Goal: Task Accomplishment & Management: Manage account settings

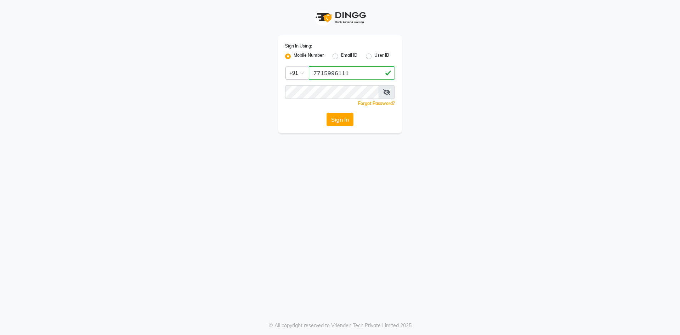
drag, startPoint x: 357, startPoint y: 71, endPoint x: 301, endPoint y: 67, distance: 56.1
click at [301, 67] on div "Country Code × [PHONE_NUMBER]" at bounding box center [340, 72] width 110 height 13
type input "7715996111"
drag, startPoint x: 485, startPoint y: 184, endPoint x: 459, endPoint y: 172, distance: 28.9
click at [485, 184] on div "Sign In Using: Mobile Number Email ID User ID Country Code × [PHONE_NUMBER] Rem…" at bounding box center [340, 167] width 680 height 335
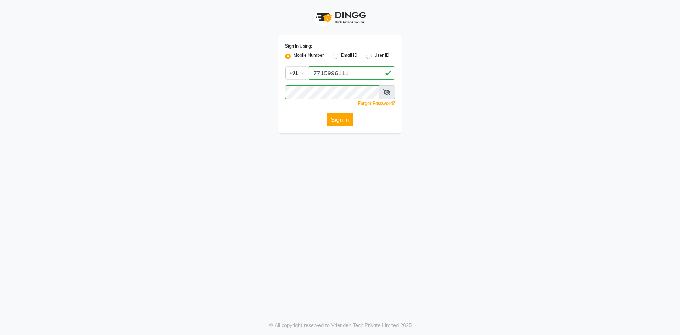
click at [337, 119] on button "Sign In" at bounding box center [340, 119] width 27 height 13
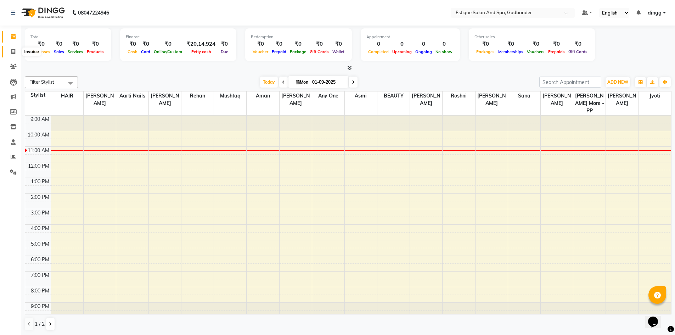
click at [13, 50] on icon at bounding box center [13, 51] width 4 height 5
select select "6103"
select select "service"
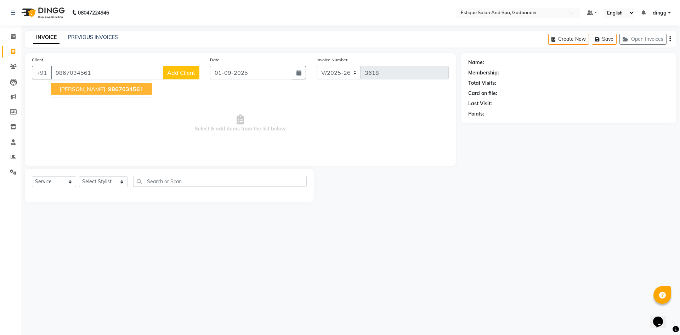
type input "9867034561"
click at [116, 81] on ngb-typeahead-window "[PERSON_NAME] 986703456 1" at bounding box center [102, 89] width 102 height 18
click at [118, 94] on button "[PERSON_NAME] 986703456 1" at bounding box center [101, 88] width 101 height 11
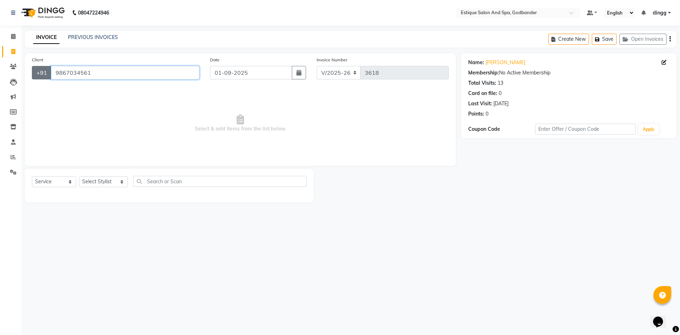
drag, startPoint x: 128, startPoint y: 75, endPoint x: 47, endPoint y: 75, distance: 80.8
click at [47, 75] on div "[PHONE_NUMBER]" at bounding box center [116, 72] width 168 height 13
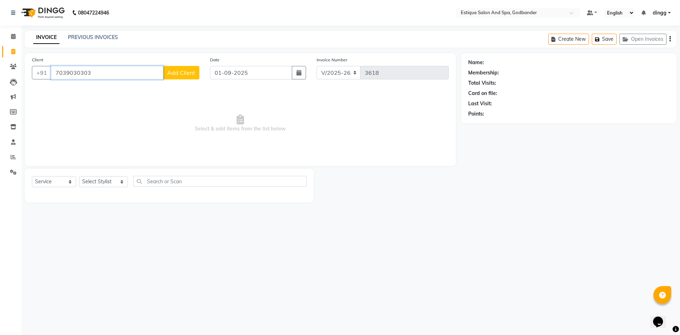
type input "7039030303"
click at [182, 72] on span "Add Client" at bounding box center [181, 72] width 28 height 7
select select "22"
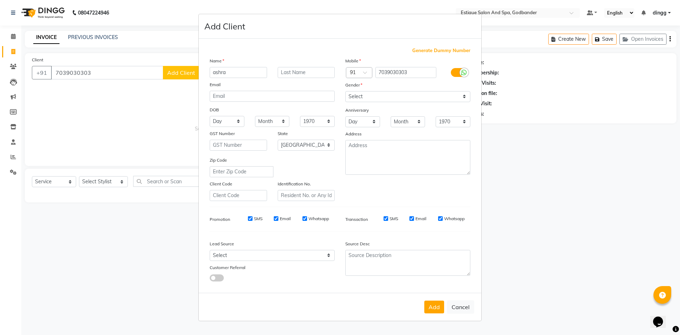
type input "ashra"
click at [391, 100] on select "Select [DEMOGRAPHIC_DATA] [DEMOGRAPHIC_DATA] Other Prefer Not To Say" at bounding box center [408, 96] width 125 height 11
select select "[DEMOGRAPHIC_DATA]"
click at [346, 91] on select "Select [DEMOGRAPHIC_DATA] [DEMOGRAPHIC_DATA] Other Prefer Not To Say" at bounding box center [408, 96] width 125 height 11
click at [438, 305] on button "Add" at bounding box center [435, 307] width 20 height 13
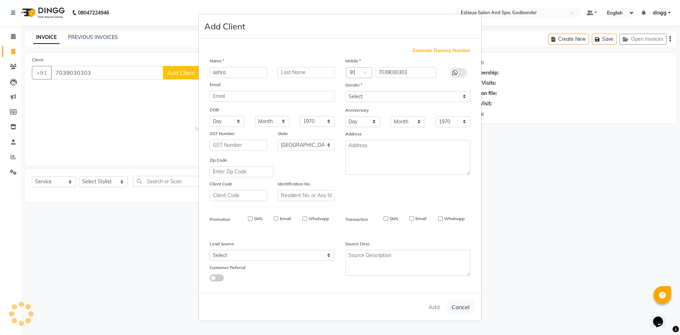
select select
select select "null"
select select
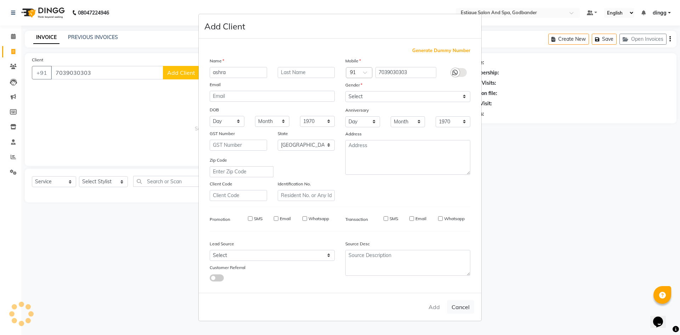
select select
checkbox input "false"
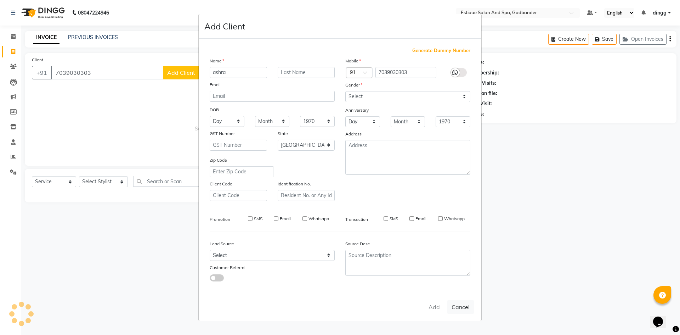
checkbox input "false"
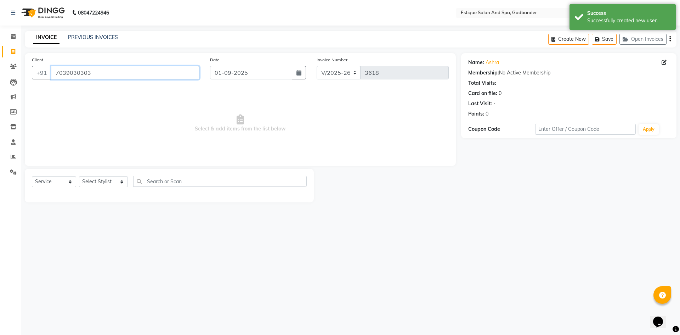
drag, startPoint x: 112, startPoint y: 72, endPoint x: 13, endPoint y: 73, distance: 98.5
click at [13, 73] on app-home "08047224946 Select Location × Estique Salon And Spa, Godbander Default Panel My…" at bounding box center [340, 106] width 680 height 213
click at [11, 34] on icon at bounding box center [13, 36] width 5 height 5
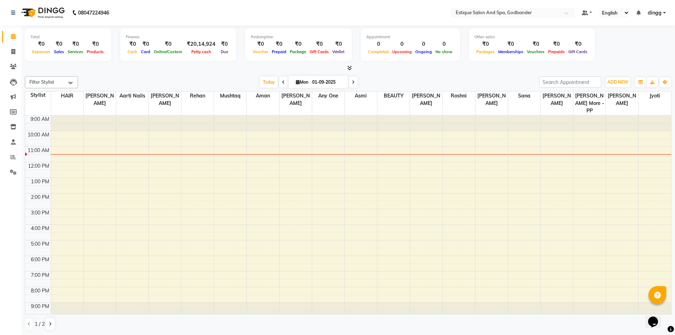
click at [73, 80] on span at bounding box center [70, 82] width 14 height 13
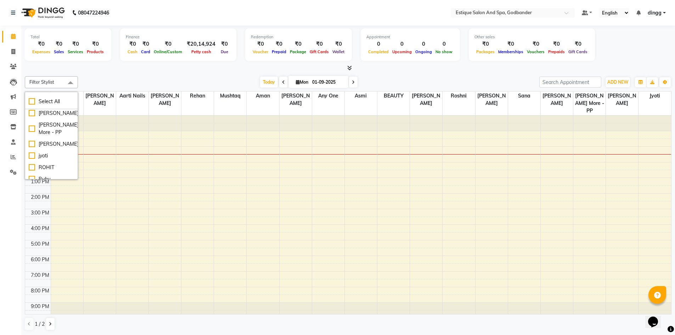
scroll to position [198, 0]
click at [32, 173] on div "Ruby" at bounding box center [51, 172] width 45 height 7
checkbox input "true"
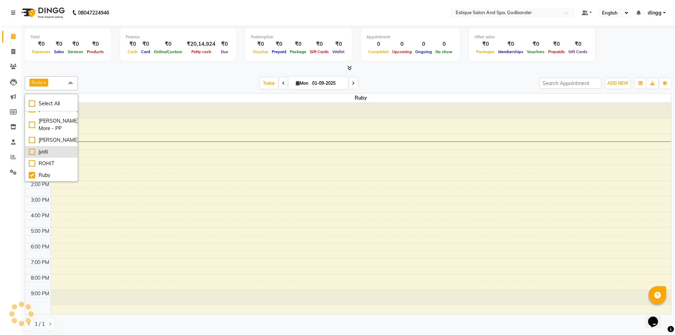
click at [32, 153] on div "jyoti" at bounding box center [51, 151] width 45 height 7
click at [33, 151] on div "jyoti" at bounding box center [51, 151] width 45 height 7
checkbox input "false"
click at [32, 134] on div "[PERSON_NAME]" at bounding box center [51, 129] width 45 height 7
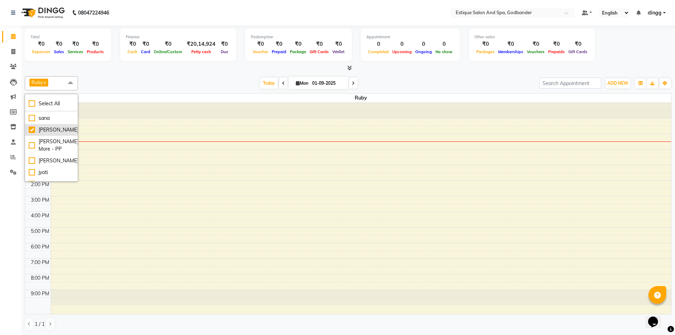
checkbox input "true"
click at [33, 110] on div "[PERSON_NAME]" at bounding box center [51, 106] width 45 height 7
checkbox input "true"
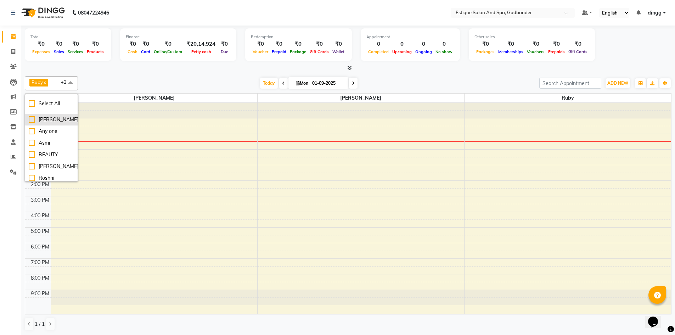
scroll to position [92, 0]
click at [32, 146] on div "BEAUTY" at bounding box center [51, 142] width 45 height 7
checkbox input "true"
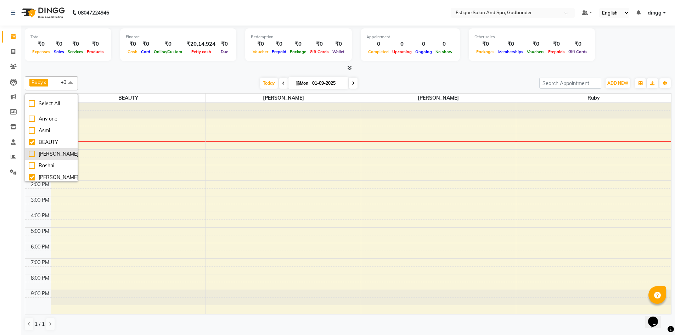
click at [32, 158] on div "[PERSON_NAME]" at bounding box center [51, 153] width 45 height 7
checkbox input "true"
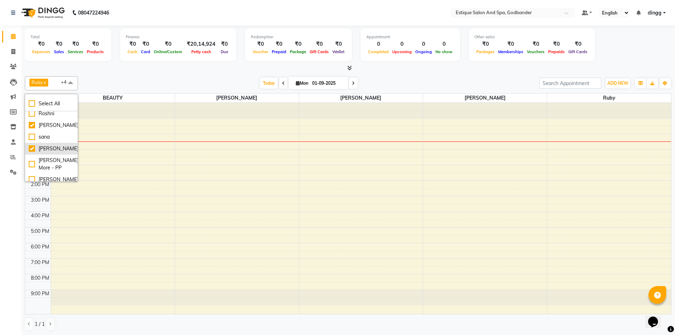
scroll to position [127, 0]
click at [33, 134] on div "Roshni" at bounding box center [51, 130] width 45 height 7
checkbox input "true"
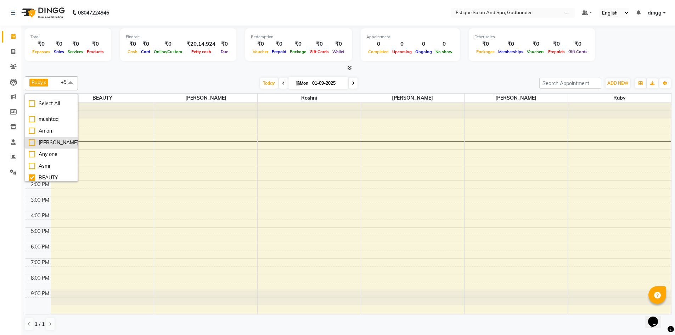
scroll to position [92, 0]
click at [30, 111] on div "[PERSON_NAME]" at bounding box center [51, 106] width 45 height 7
checkbox input "true"
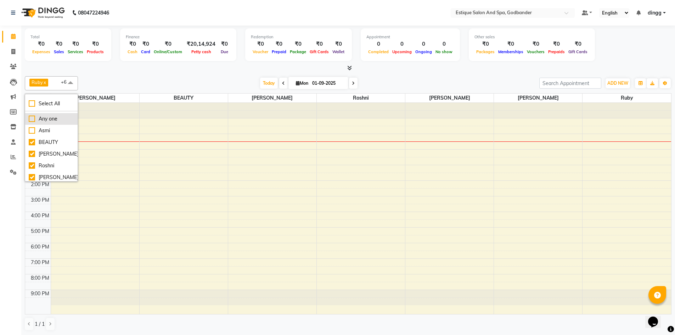
scroll to position [56, 0]
click at [32, 135] on div "Aman" at bounding box center [51, 130] width 45 height 7
checkbox input "true"
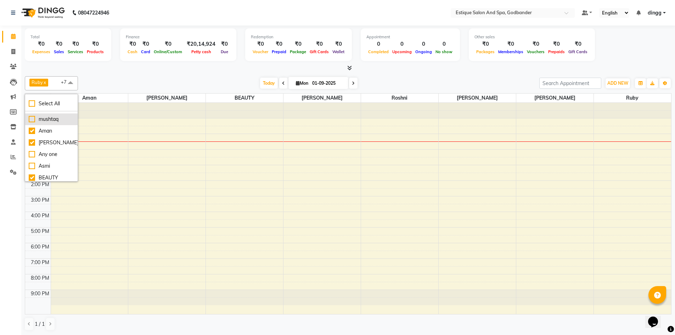
click at [32, 123] on div "mushtaq" at bounding box center [51, 119] width 45 height 7
checkbox input "true"
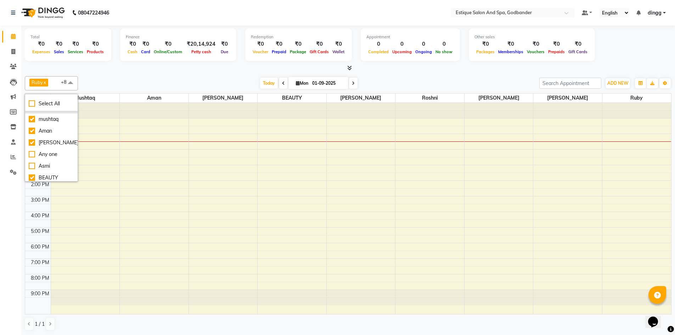
click at [33, 111] on div "Rehan" at bounding box center [51, 107] width 45 height 7
checkbox input "true"
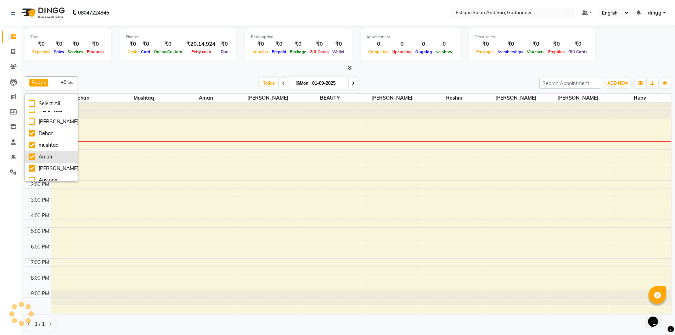
scroll to position [0, 0]
click at [32, 156] on div "[PERSON_NAME]" at bounding box center [51, 151] width 45 height 7
checkbox input "true"
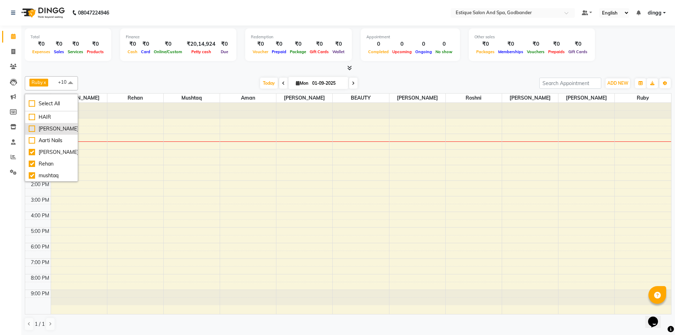
click at [34, 132] on div "[PERSON_NAME]" at bounding box center [51, 128] width 45 height 7
checkbox input "true"
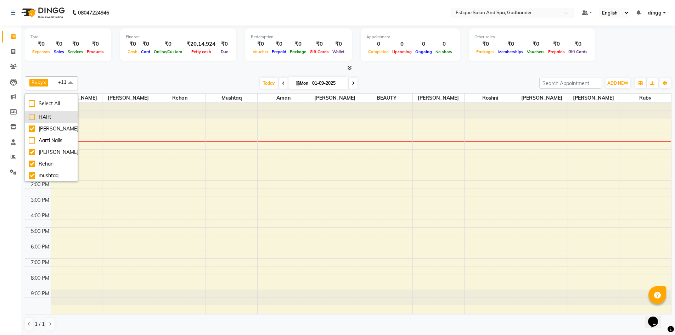
click at [32, 119] on div "HAIR" at bounding box center [51, 116] width 45 height 7
checkbox input "true"
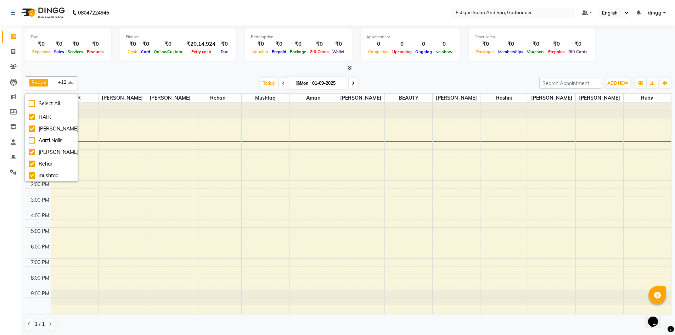
click at [494, 70] on div at bounding box center [348, 67] width 647 height 7
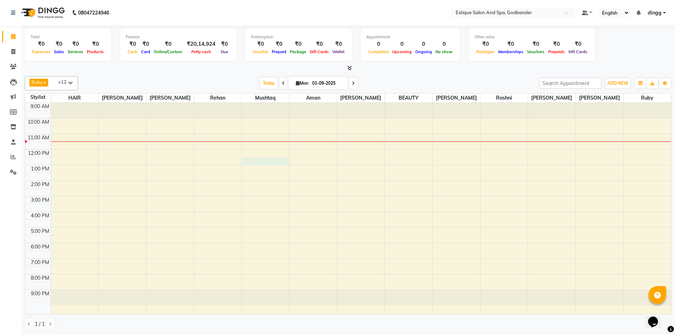
click at [260, 159] on div "9:00 AM 10:00 AM 11:00 AM 12:00 PM 1:00 PM 2:00 PM 3:00 PM 4:00 PM 5:00 PM 6:00…" at bounding box center [348, 208] width 646 height 211
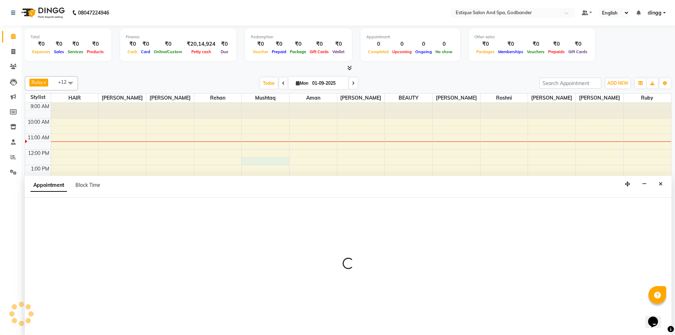
scroll to position [0, 0]
select select "71725"
select select "750"
select select "tentative"
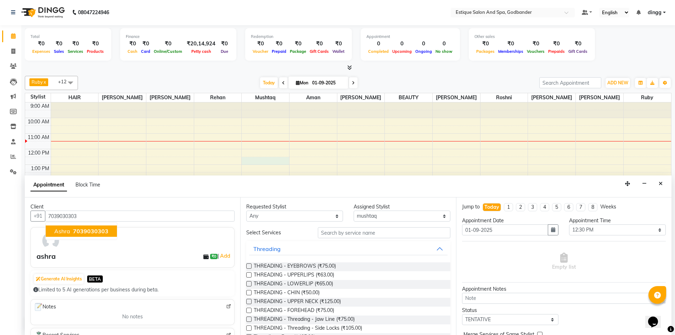
drag, startPoint x: 83, startPoint y: 232, endPoint x: 296, endPoint y: 239, distance: 213.4
click at [85, 232] on span "7039030303" at bounding box center [90, 231] width 35 height 7
type input "7039030303"
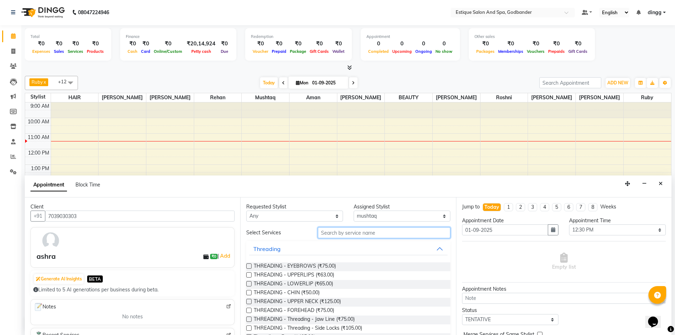
click at [388, 234] on input "text" at bounding box center [384, 232] width 133 height 11
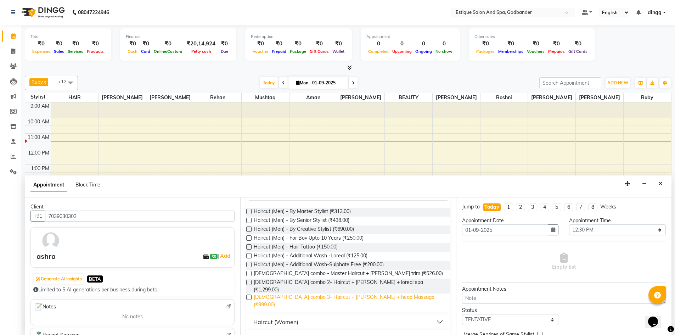
scroll to position [58, 0]
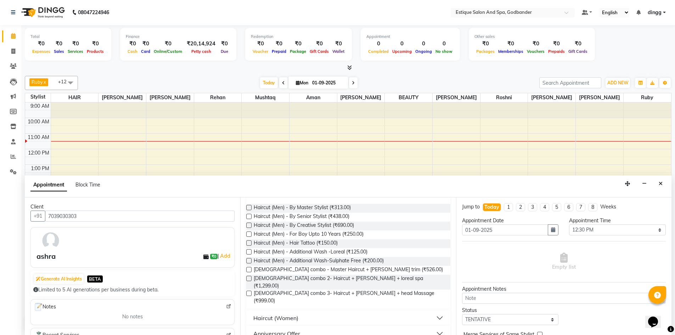
type input "hair cut"
click at [434, 311] on button "Haircut (Women)" at bounding box center [348, 317] width 198 height 13
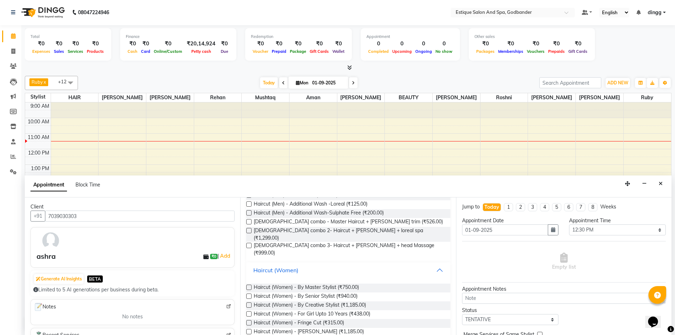
scroll to position [129, 0]
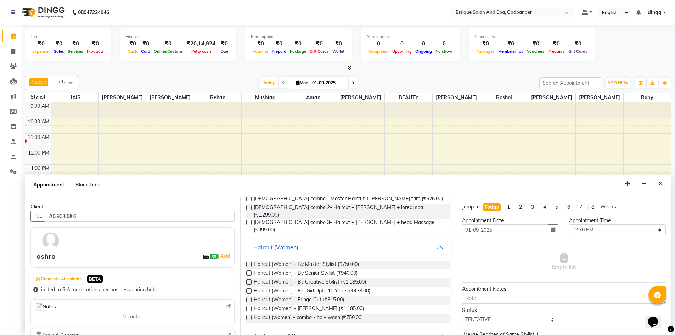
click at [249, 262] on label at bounding box center [248, 264] width 5 height 5
click at [249, 263] on input "checkbox" at bounding box center [248, 265] width 5 height 5
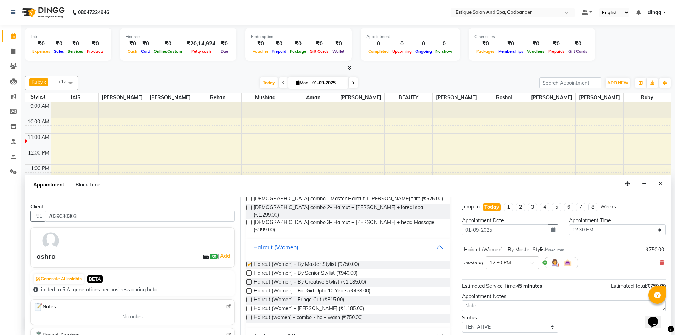
checkbox input "false"
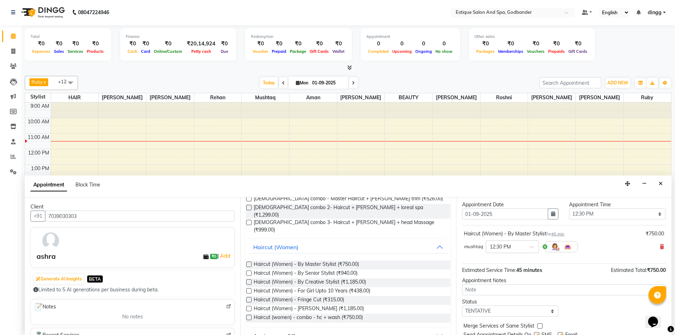
scroll to position [42, 0]
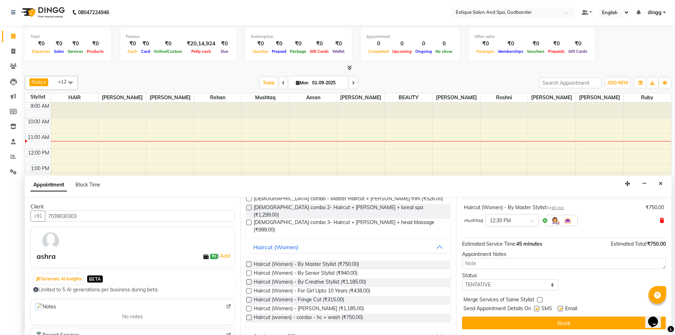
click at [660, 220] on icon at bounding box center [662, 220] width 4 height 5
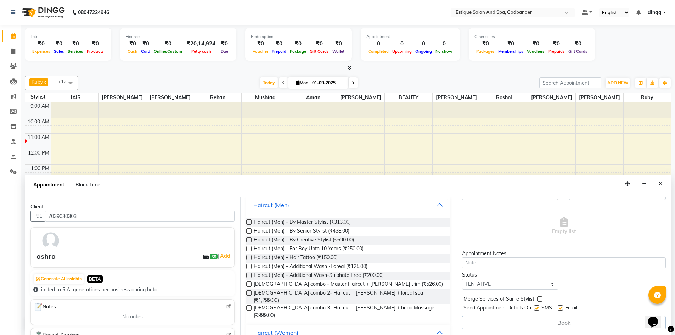
scroll to position [0, 0]
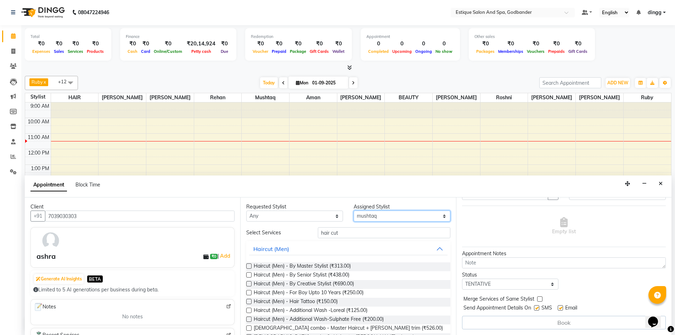
click at [367, 214] on select "Select Aarti Nails [PERSON_NAME] [PERSON_NAME] Any one Asmi BEAUTY HAIR [PERSON…" at bounding box center [402, 215] width 97 height 11
select select "62542"
click at [354, 210] on select "Select Aarti Nails [PERSON_NAME] [PERSON_NAME] Any one Asmi BEAUTY HAIR [PERSON…" at bounding box center [402, 215] width 97 height 11
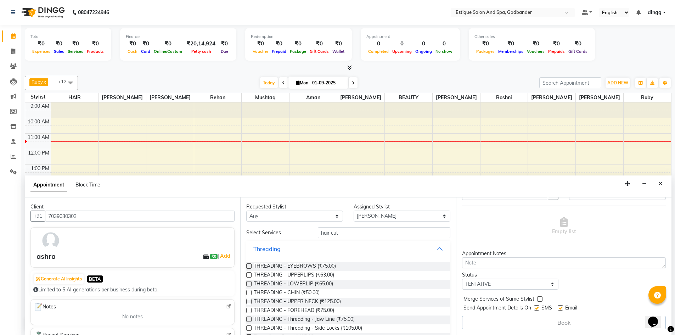
click at [360, 230] on input "hair cut" at bounding box center [384, 232] width 133 height 11
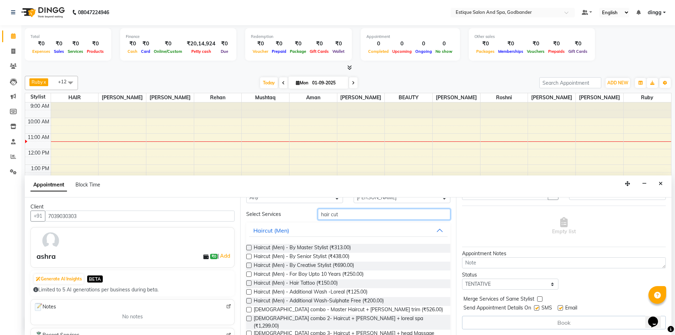
scroll to position [58, 0]
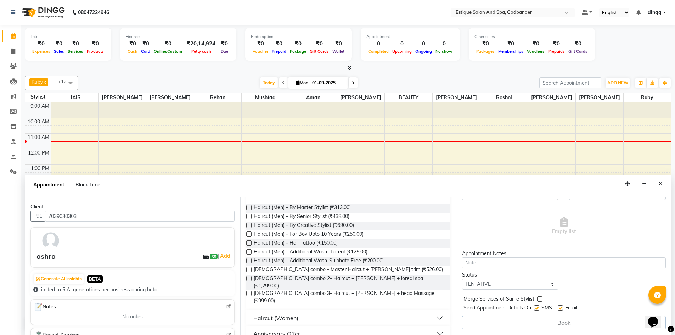
click at [434, 311] on button "Haircut (Women)" at bounding box center [348, 317] width 198 height 13
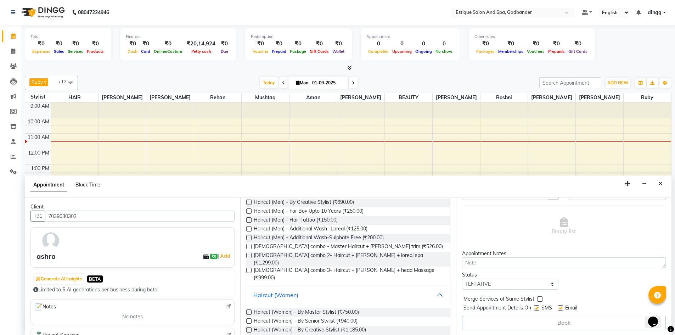
scroll to position [94, 0]
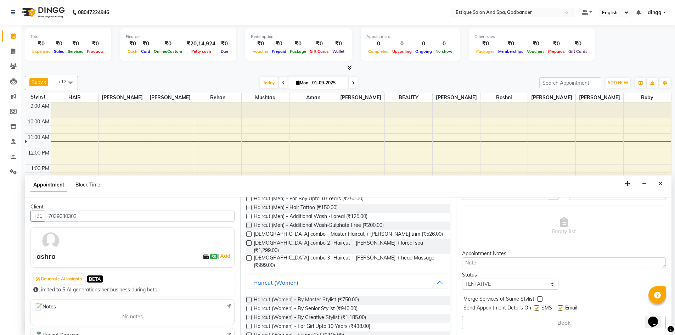
click at [248, 297] on label at bounding box center [248, 299] width 5 height 5
click at [248, 298] on input "checkbox" at bounding box center [248, 300] width 5 height 5
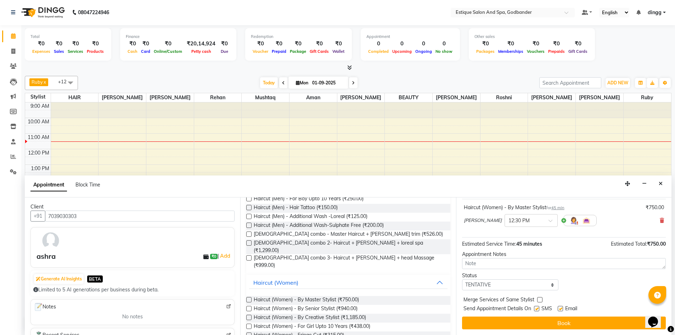
checkbox input "false"
click at [564, 323] on button "Book" at bounding box center [564, 322] width 204 height 13
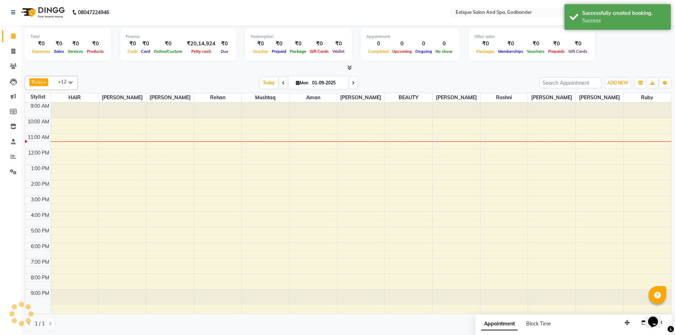
scroll to position [0, 0]
click at [360, 162] on div "9:00 AM 10:00 AM 11:00 AM 12:00 PM 1:00 PM 2:00 PM 3:00 PM 4:00 PM 5:00 PM 6:00…" at bounding box center [348, 208] width 646 height 211
select select "44576"
select select "750"
select select "tentative"
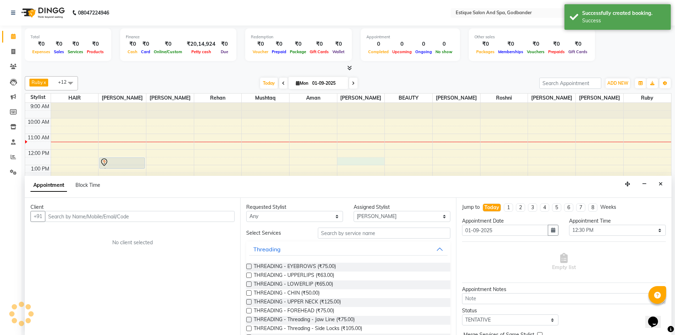
scroll to position [0, 0]
click at [126, 215] on input "text" at bounding box center [140, 215] width 190 height 11
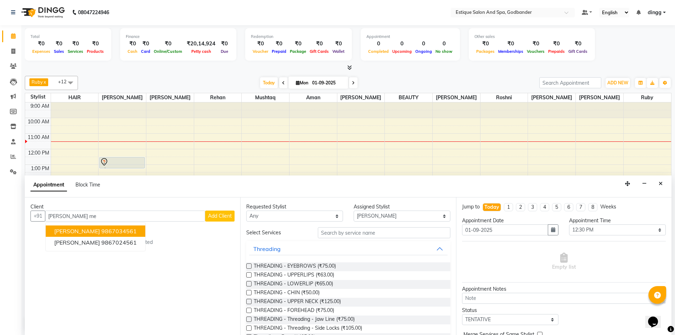
click at [112, 227] on button "[PERSON_NAME] 9867034561" at bounding box center [96, 230] width 100 height 11
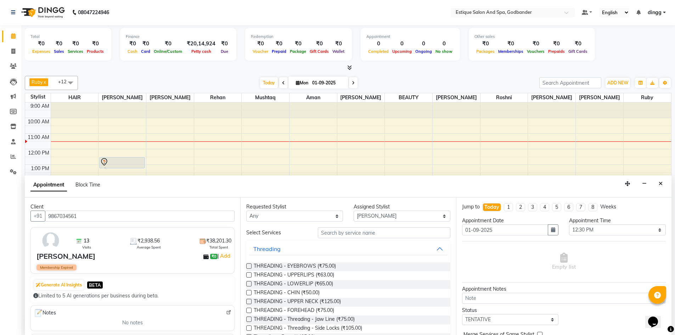
type input "9867034561"
click at [354, 234] on input "text" at bounding box center [384, 232] width 133 height 11
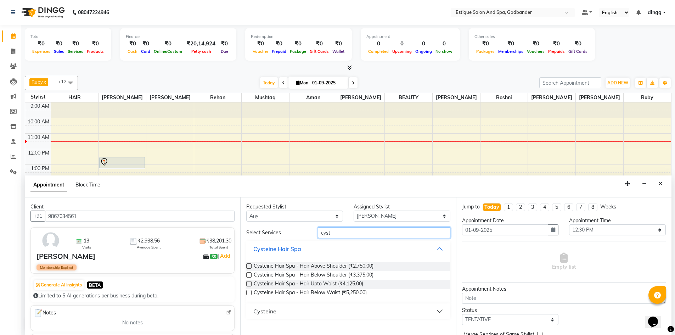
type input "cyst"
click at [441, 310] on button "Cysteine" at bounding box center [348, 311] width 198 height 13
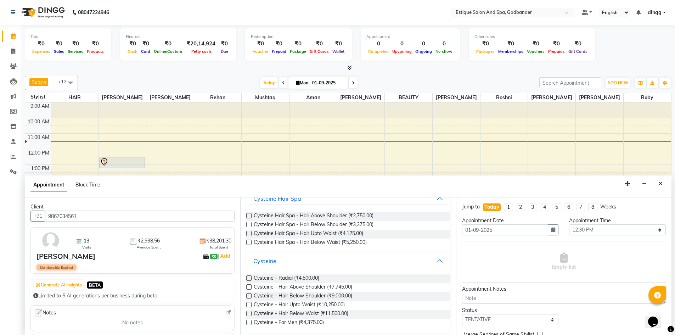
scroll to position [51, 0]
click at [249, 297] on label at bounding box center [248, 295] width 5 height 5
click at [249, 297] on input "checkbox" at bounding box center [248, 296] width 5 height 5
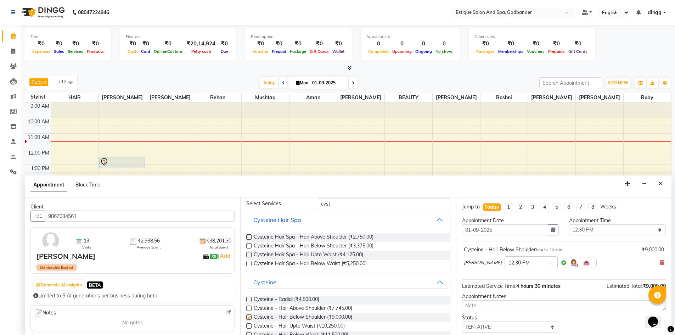
scroll to position [0, 0]
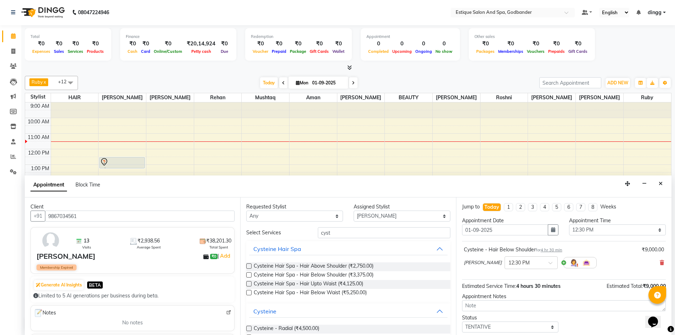
checkbox input "false"
drag, startPoint x: 354, startPoint y: 234, endPoint x: 254, endPoint y: 236, distance: 100.0
click at [254, 236] on div "Select Services [MEDICAL_DATA]" at bounding box center [348, 232] width 214 height 11
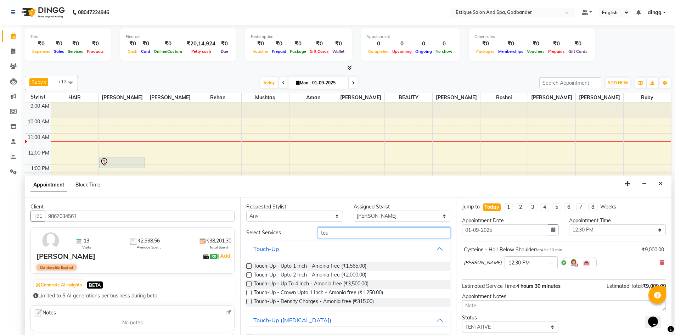
type input "tou"
click at [250, 266] on label at bounding box center [248, 265] width 5 height 5
click at [250, 266] on input "checkbox" at bounding box center [248, 266] width 5 height 5
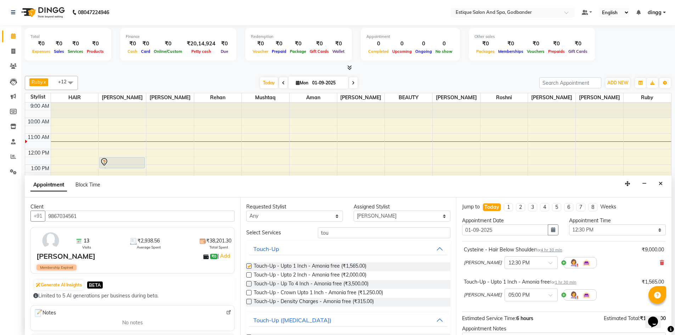
checkbox input "false"
click at [360, 217] on select "Select Aarti Nails [PERSON_NAME] [PERSON_NAME] Any one Asmi BEAUTY HAIR [PERSON…" at bounding box center [402, 215] width 97 height 11
select select "85873"
click at [354, 210] on select "Select Aarti Nails [PERSON_NAME] [PERSON_NAME] Any one Asmi BEAUTY HAIR [PERSON…" at bounding box center [402, 215] width 97 height 11
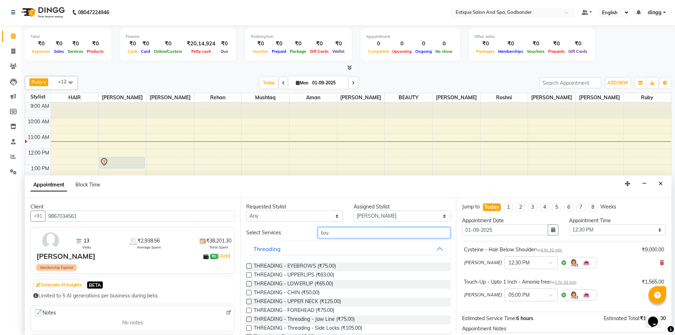
drag, startPoint x: 372, startPoint y: 229, endPoint x: 247, endPoint y: 241, distance: 125.6
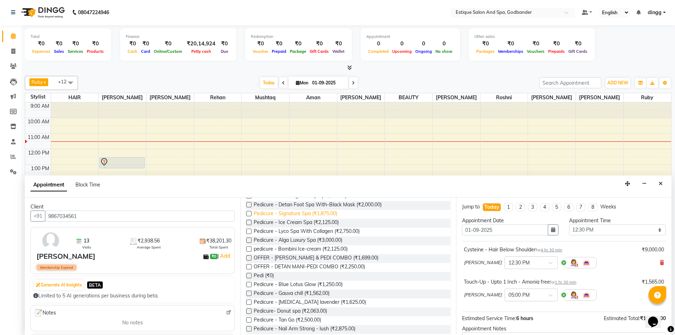
scroll to position [106, 0]
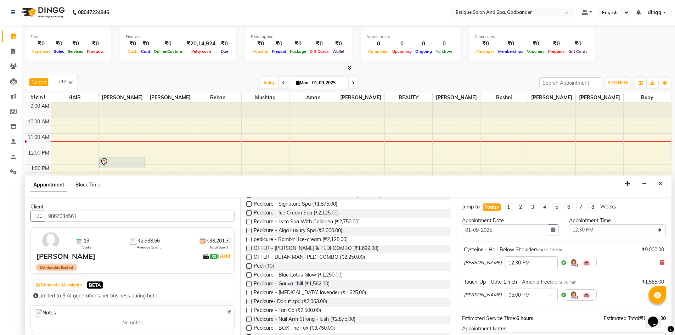
type input "pedi"
click at [250, 266] on label at bounding box center [248, 265] width 5 height 5
click at [250, 266] on input "checkbox" at bounding box center [248, 266] width 5 height 5
checkbox input "false"
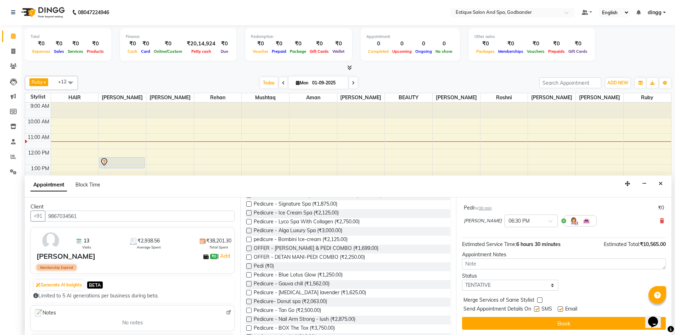
scroll to position [107, 0]
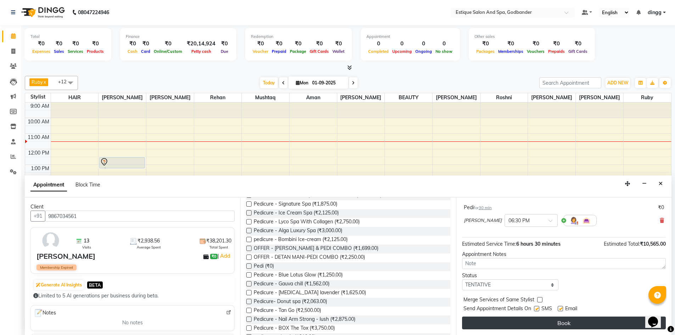
click at [550, 325] on button "Book" at bounding box center [564, 322] width 204 height 13
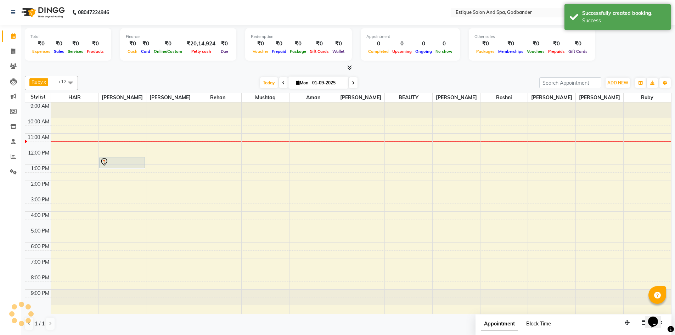
scroll to position [0, 0]
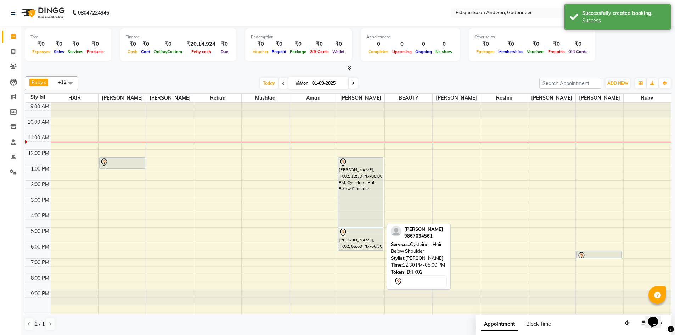
click at [365, 195] on div "[PERSON_NAME], TK02, 12:30 PM-05:00 PM, Cysteine - Hair Below Shoulder" at bounding box center [360, 192] width 45 height 69
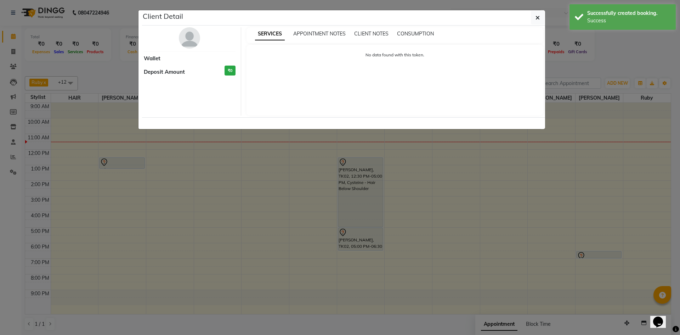
select select "7"
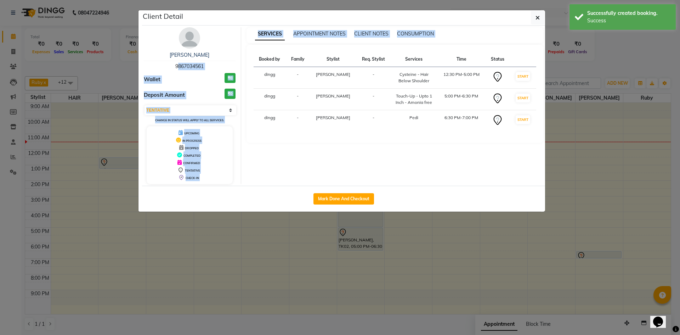
drag, startPoint x: 169, startPoint y: 65, endPoint x: 260, endPoint y: 65, distance: 91.8
click at [260, 65] on div "[PERSON_NAME] 9867034561 Wallet ₹0 Deposit Amount ₹0 Select IN SERVICE CONFIRME…" at bounding box center [344, 105] width 410 height 157
click at [307, 161] on div "SERVICES APPOINTMENT NOTES CLIENT NOTES CONSUMPTION Booked by Family Stylist Re…" at bounding box center [395, 105] width 308 height 157
drag, startPoint x: 164, startPoint y: 64, endPoint x: 230, endPoint y: 67, distance: 66.0
click at [230, 67] on div "[PERSON_NAME] 9867034561" at bounding box center [190, 60] width 92 height 19
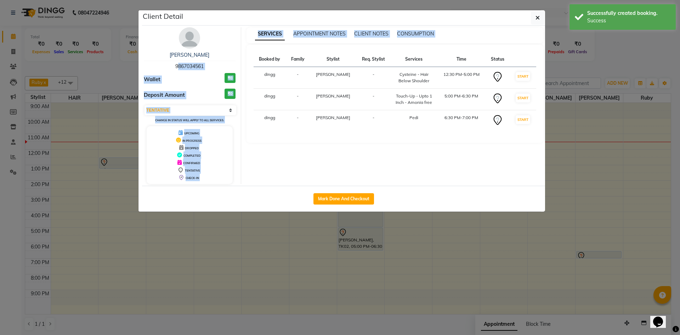
copy span "9867034561"
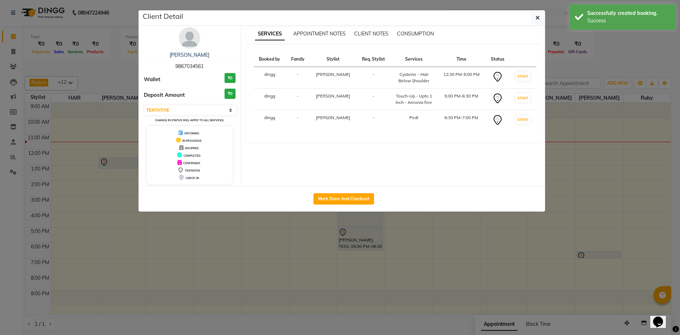
click at [111, 77] on ngb-modal-window "Client Detail [PERSON_NAME] 9867034561 Wallet ₹0 Deposit Amount ₹0 Select IN SE…" at bounding box center [340, 167] width 680 height 335
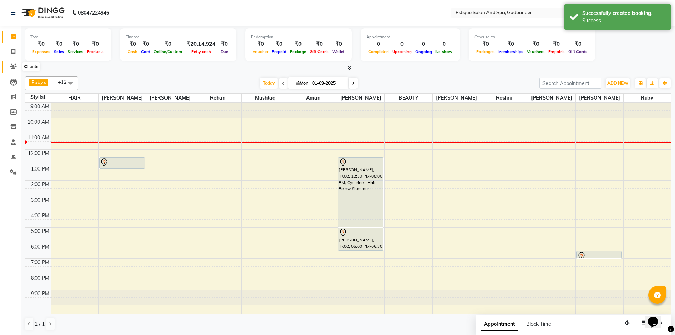
click at [12, 68] on icon at bounding box center [13, 66] width 7 height 5
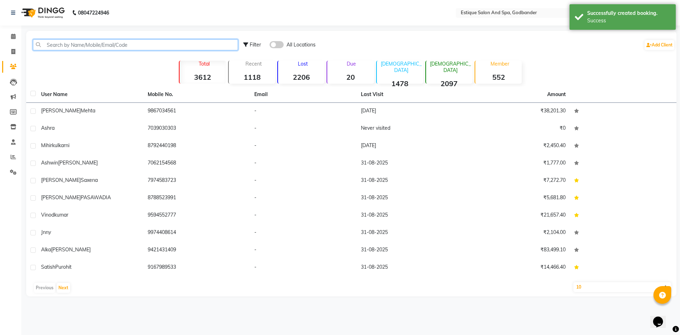
click at [92, 44] on input "text" at bounding box center [135, 44] width 205 height 11
paste input "9867034561"
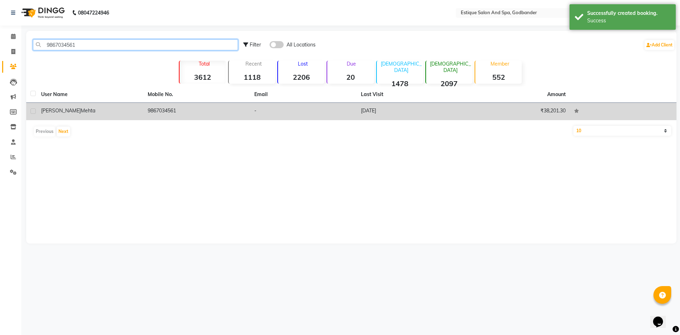
type input "9867034561"
click at [55, 108] on span "[PERSON_NAME]" at bounding box center [61, 110] width 40 height 6
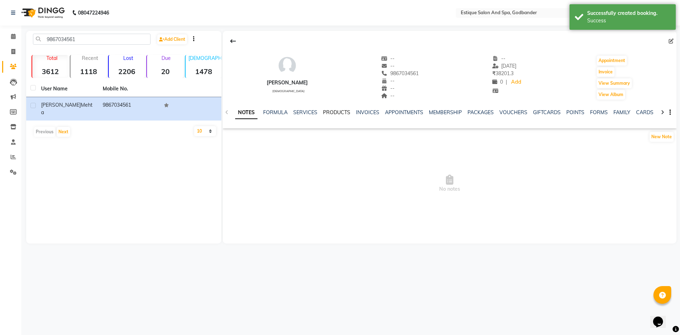
click at [329, 112] on link "PRODUCTS" at bounding box center [336, 112] width 27 height 6
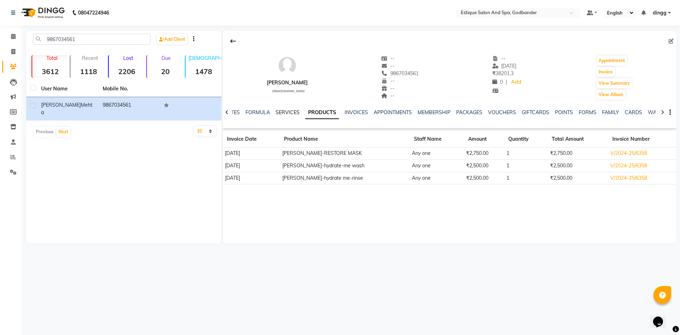
click at [281, 113] on link "SERVICES" at bounding box center [288, 112] width 24 height 6
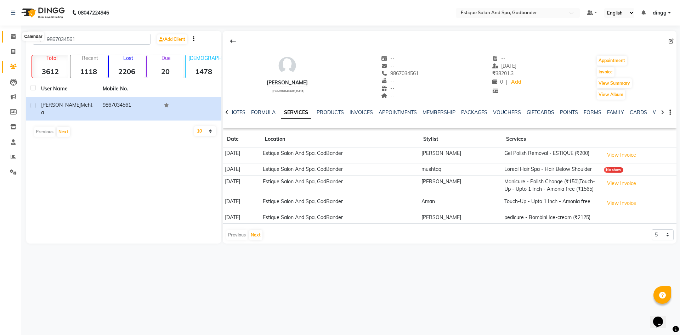
click at [16, 39] on span at bounding box center [13, 37] width 12 height 8
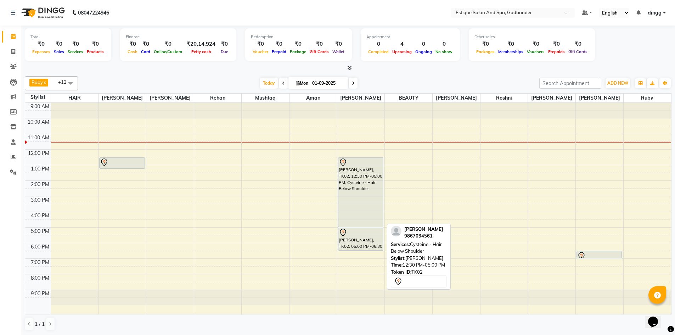
click at [344, 179] on div "[PERSON_NAME], TK02, 12:30 PM-05:00 PM, Cysteine - Hair Below Shoulder" at bounding box center [360, 192] width 45 height 69
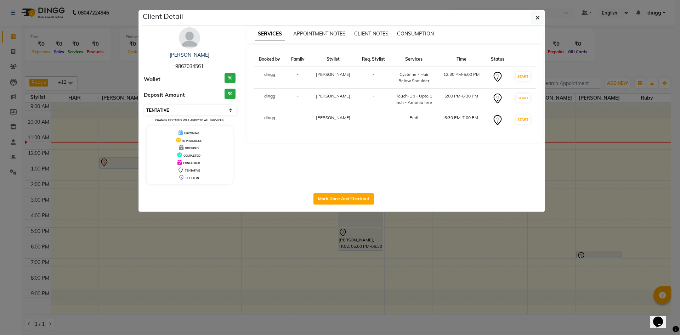
drag, startPoint x: 193, startPoint y: 111, endPoint x: 191, endPoint y: 115, distance: 4.1
click at [193, 111] on select "Select IN SERVICE CONFIRMED TENTATIVE CHECK IN MARK DONE DROPPED UPCOMING" at bounding box center [191, 110] width 92 height 10
select select "1"
click at [145, 105] on select "Select IN SERVICE CONFIRMED TENTATIVE CHECK IN MARK DONE DROPPED UPCOMING" at bounding box center [191, 110] width 92 height 10
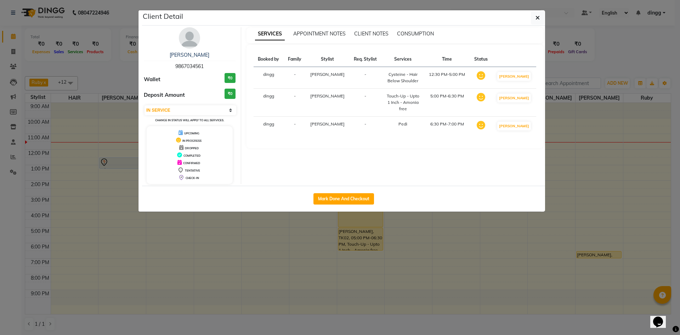
drag, startPoint x: 620, startPoint y: 62, endPoint x: 376, endPoint y: 179, distance: 270.6
click at [620, 62] on ngb-modal-window "Client Detail [PERSON_NAME] 9867034561 Wallet ₹0 Deposit Amount ₹0 Select IN SE…" at bounding box center [340, 167] width 680 height 335
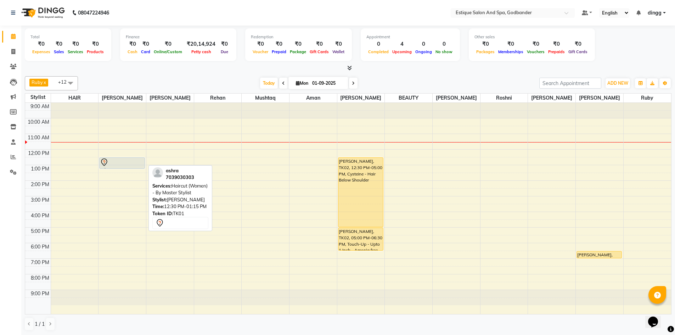
click at [122, 164] on div at bounding box center [122, 162] width 44 height 9
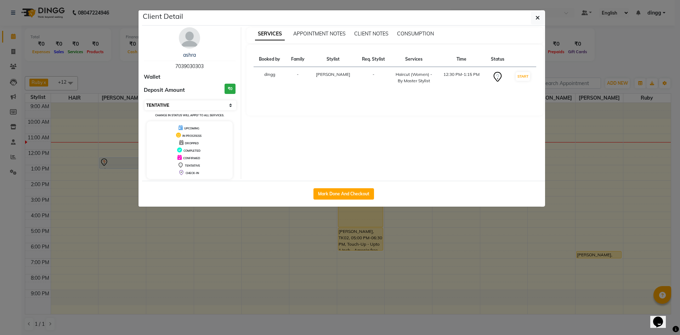
click at [188, 105] on select "Select IN SERVICE CONFIRMED TENTATIVE CHECK IN MARK DONE DROPPED UPCOMING" at bounding box center [191, 105] width 92 height 10
select select "1"
click at [145, 100] on select "Select IN SERVICE CONFIRMED TENTATIVE CHECK IN MARK DONE DROPPED UPCOMING" at bounding box center [191, 105] width 92 height 10
click at [618, 54] on ngb-modal-window "Client Detail ashra 7039030303 Wallet Deposit Amount ₹0 Select IN SERVICE CONFI…" at bounding box center [340, 167] width 680 height 335
